Goal: Information Seeking & Learning: Learn about a topic

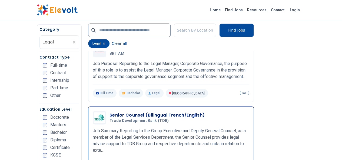
scroll to position [361, 0]
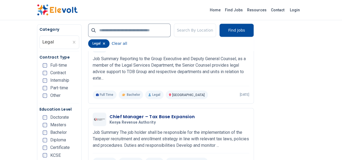
drag, startPoint x: 100, startPoint y: 108, endPoint x: 129, endPoint y: 50, distance: 64.8
click at [129, 50] on div "Search By Location Find Jobs legal Clear all" at bounding box center [171, 35] width 166 height 31
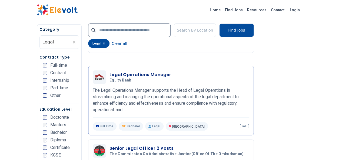
scroll to position [1118, 0]
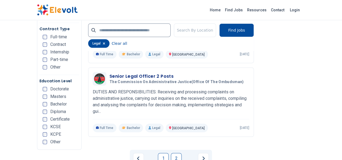
click at [176, 153] on link "2" at bounding box center [176, 158] width 11 height 11
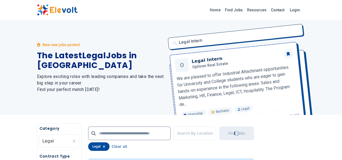
scroll to position [180, 0]
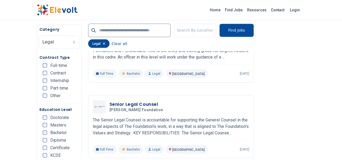
scroll to position [577, 0]
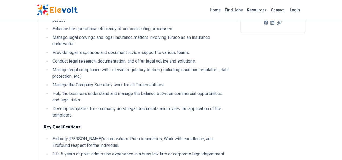
scroll to position [144, 0]
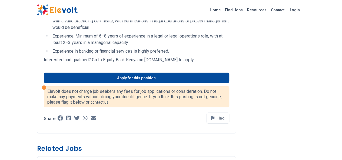
scroll to position [397, 0]
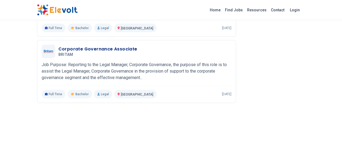
scroll to position [649, 0]
